Goal: Task Accomplishment & Management: Manage account settings

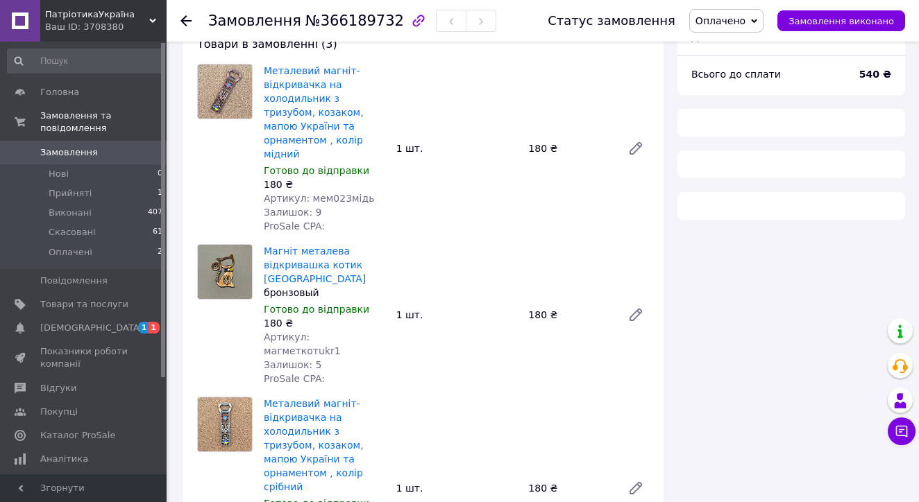
scroll to position [132, 0]
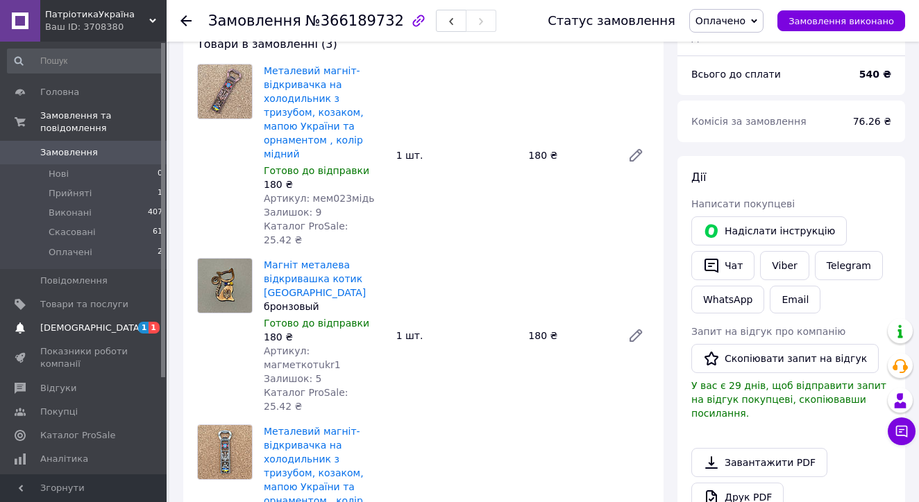
click at [69, 332] on span "[DEMOGRAPHIC_DATA]" at bounding box center [91, 328] width 103 height 12
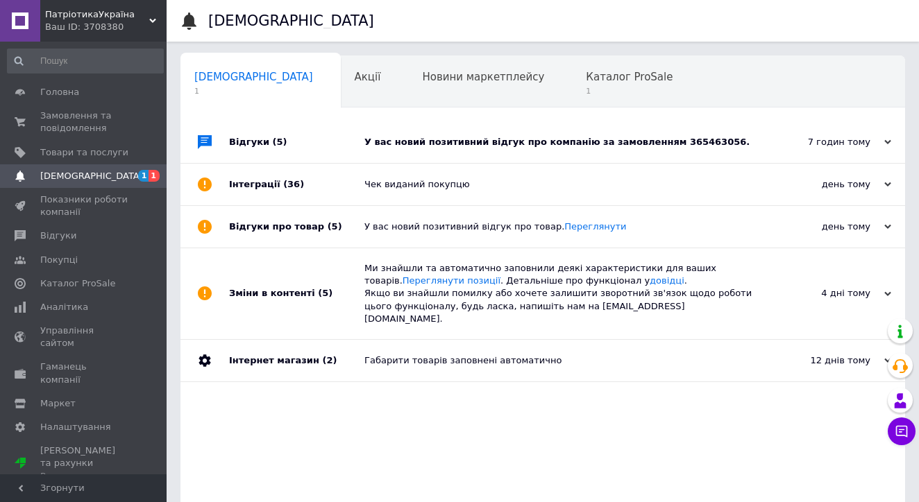
click at [441, 143] on div "У вас новий позитивний відгук про компанію за замовленням 365463056." at bounding box center [558, 142] width 388 height 12
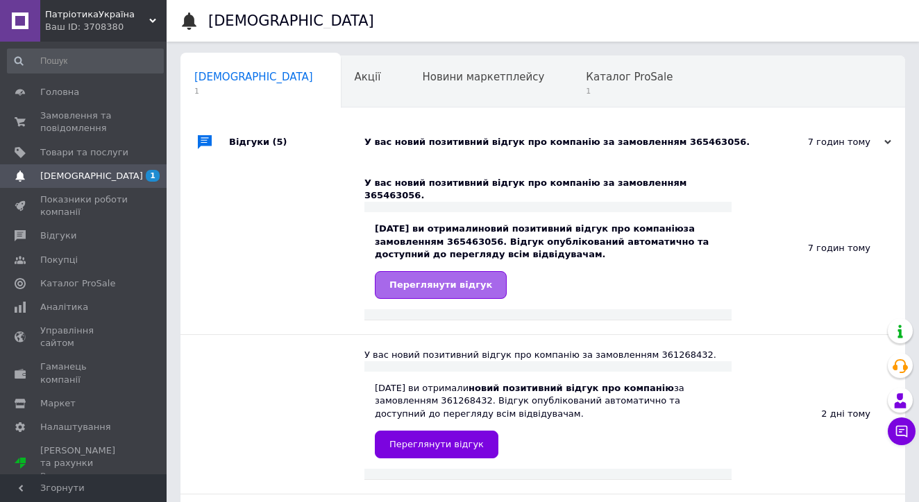
click at [417, 280] on span "Переглянути відгук" at bounding box center [440, 285] width 103 height 10
click at [586, 71] on span "Каталог ProSale" at bounding box center [629, 77] width 87 height 12
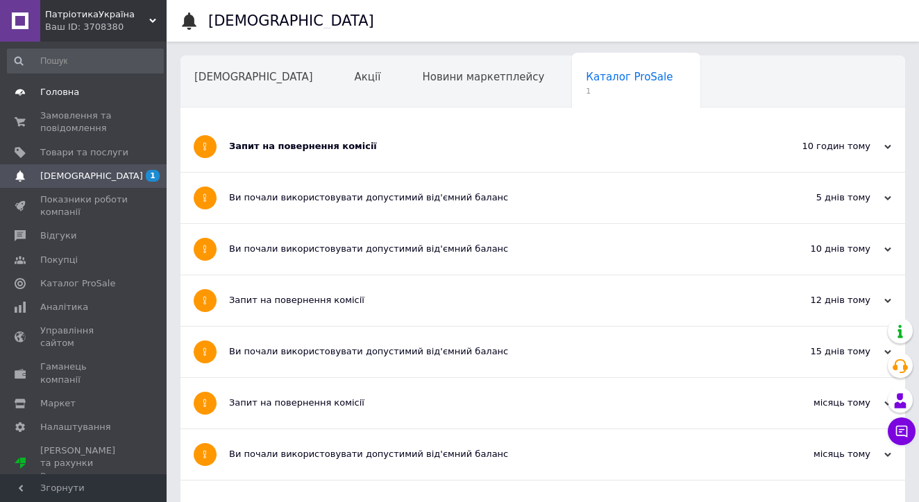
click at [71, 94] on span "Головна" at bounding box center [59, 92] width 39 height 12
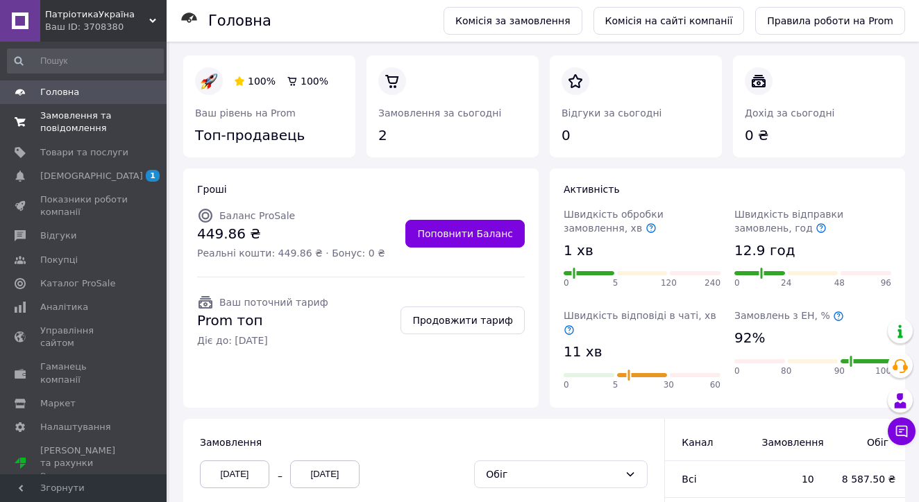
click at [78, 123] on span "Замовлення та повідомлення" at bounding box center [84, 122] width 88 height 25
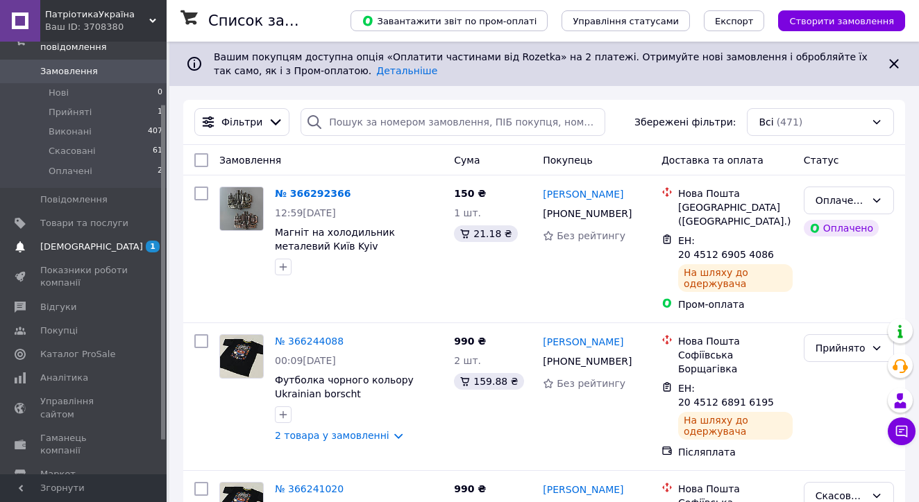
click at [85, 241] on span "[DEMOGRAPHIC_DATA]" at bounding box center [91, 247] width 103 height 12
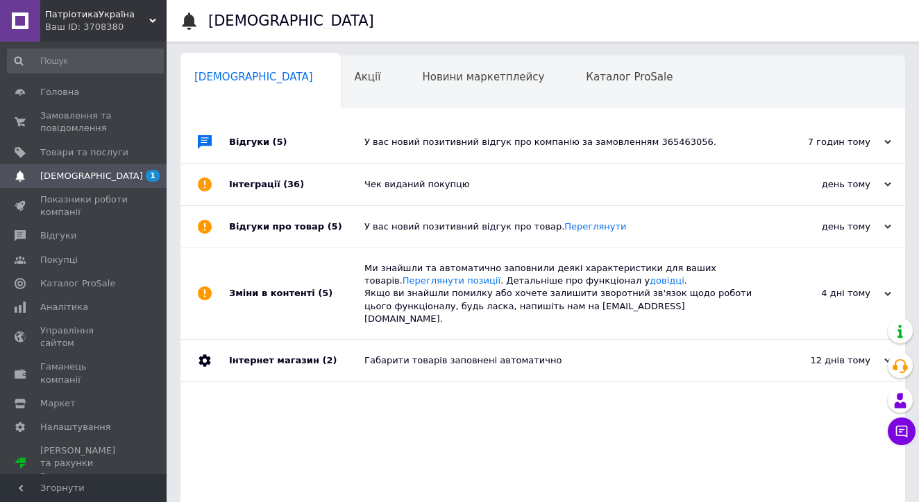
click at [419, 145] on div "У вас новий позитивний відгук про компанію за замовленням 365463056." at bounding box center [558, 142] width 388 height 12
